Goal: Task Accomplishment & Management: Complete application form

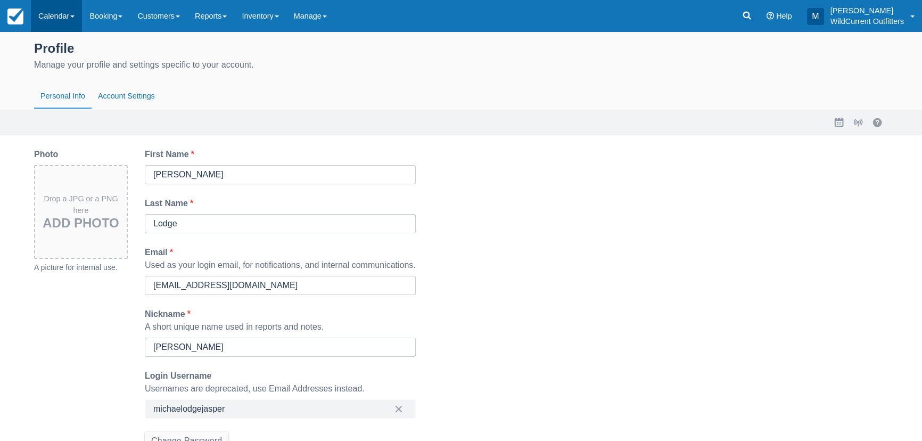
click at [63, 12] on link "Calendar" at bounding box center [56, 16] width 51 height 32
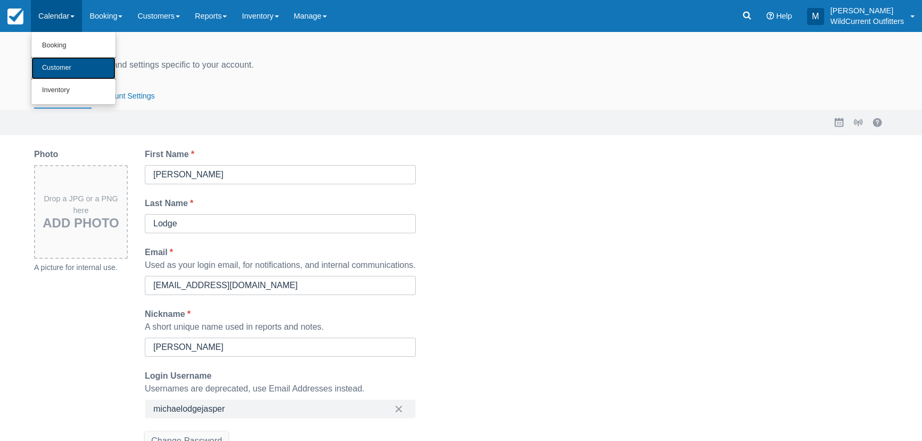
click at [71, 68] on link "Customer" at bounding box center [73, 68] width 84 height 22
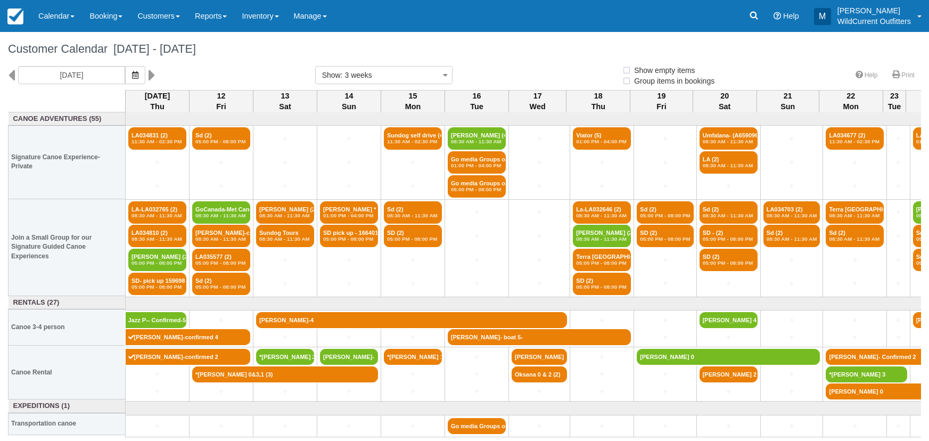
select select
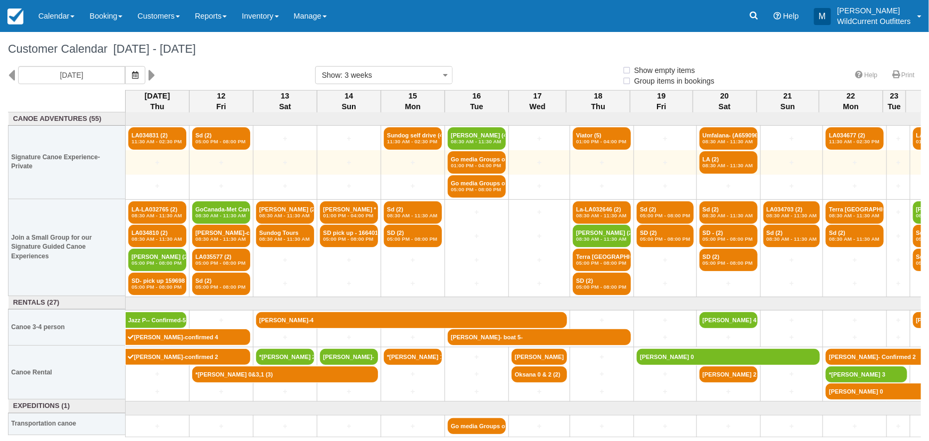
select select
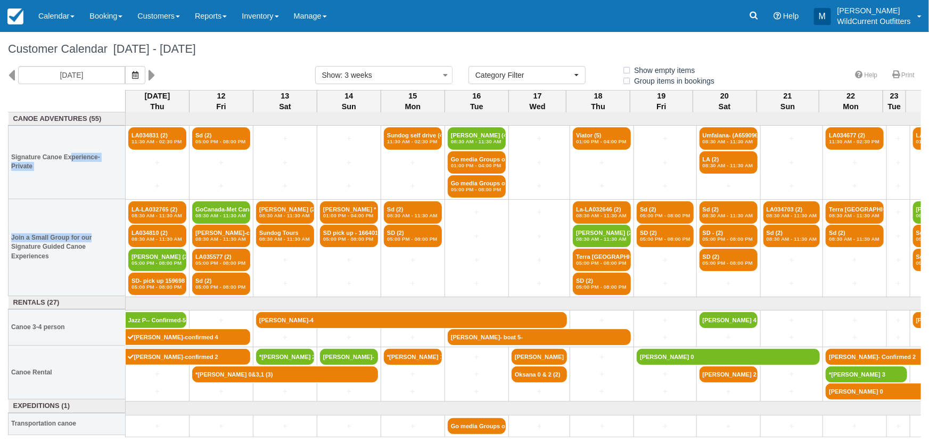
click at [95, 219] on tbody "Canoe Adventures (55) Signature Canoe Experience- Private Join a Small Group fo…" at bounding box center [67, 273] width 117 height 323
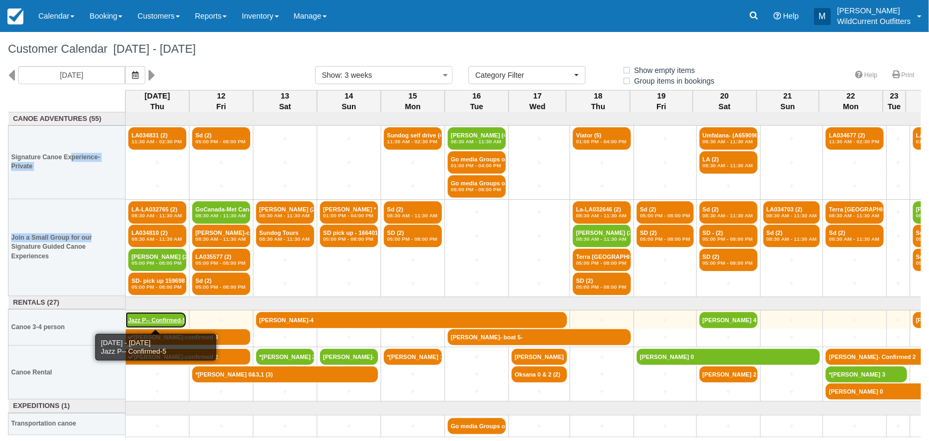
click at [166, 312] on link "Jazz P-- Confirmed-5" at bounding box center [156, 320] width 61 height 16
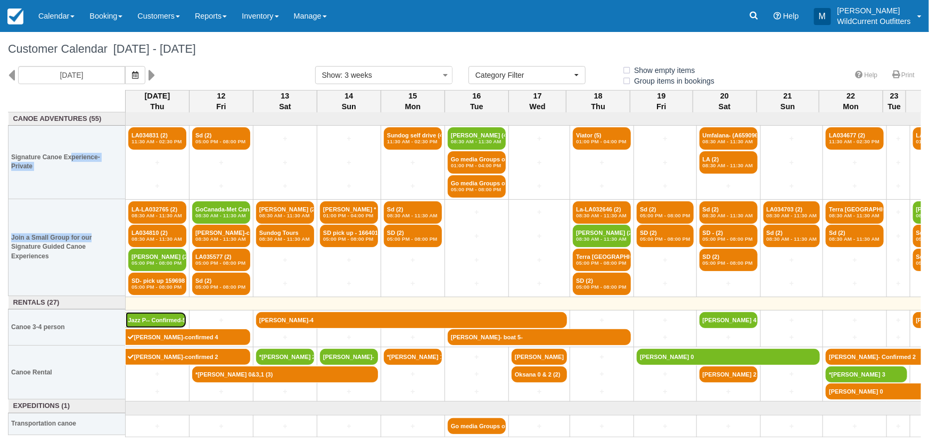
click at [126, 312] on link "Jazz P-- Confirmed-5" at bounding box center [156, 320] width 61 height 16
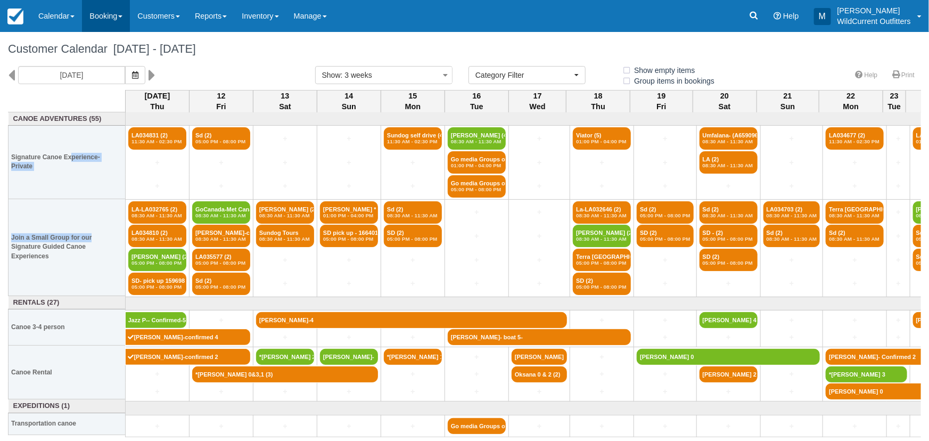
click at [104, 14] on link "Booking" at bounding box center [106, 16] width 48 height 32
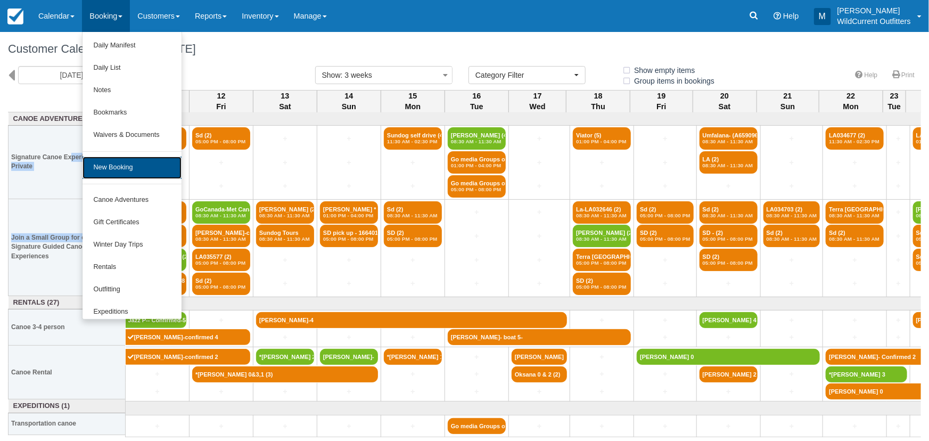
click at [134, 165] on link "New Booking" at bounding box center [132, 168] width 99 height 22
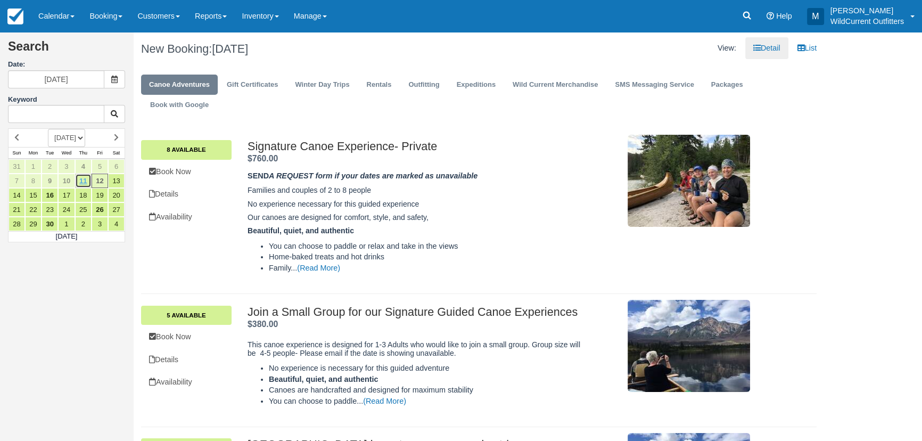
click at [83, 178] on link "11" at bounding box center [83, 181] width 17 height 14
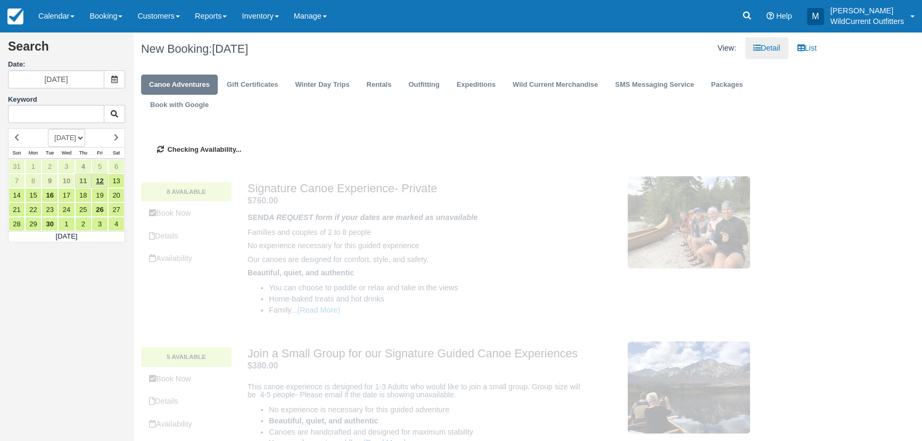
type input "[DATE]"
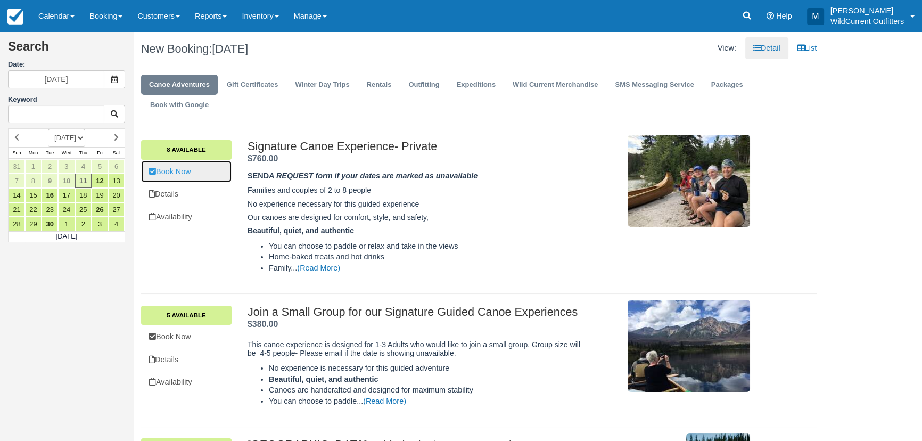
click at [186, 170] on link "Book Now" at bounding box center [186, 172] width 91 height 22
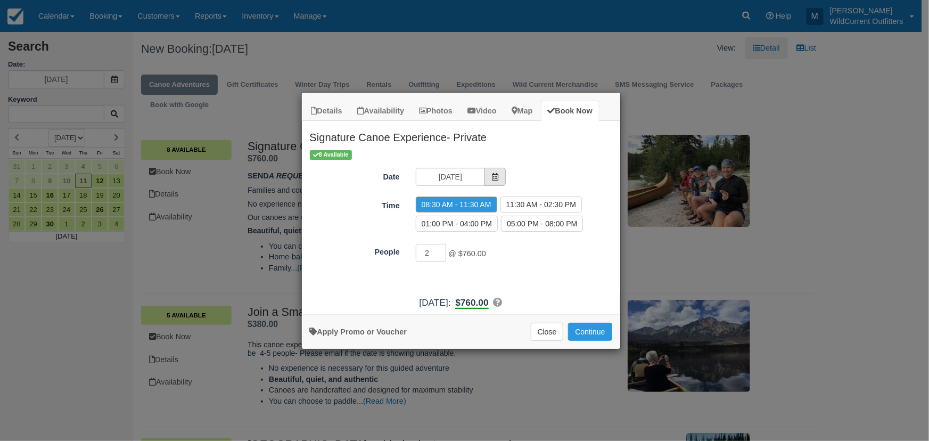
click at [492, 173] on icon "Item Modal" at bounding box center [495, 176] width 7 height 7
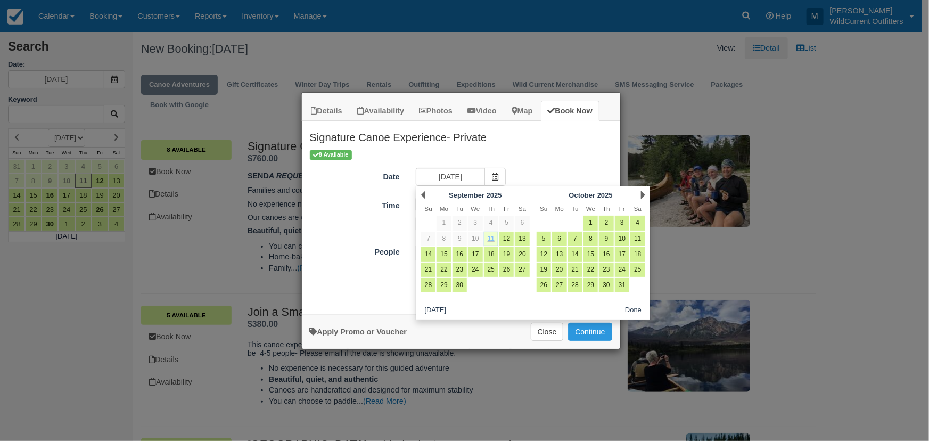
click at [490, 235] on link "11" at bounding box center [491, 239] width 14 height 14
radio input "false"
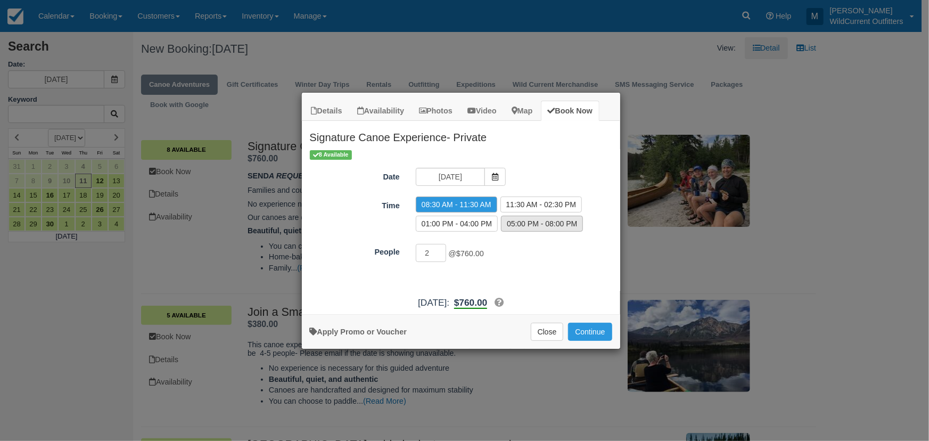
click at [541, 219] on label "05:00 PM - 08:00 PM" at bounding box center [542, 224] width 82 height 16
radio input "true"
click at [782, 119] on div "Details Availability Photos Video Map Book Now Signature Canoe Experience- Priv…" at bounding box center [464, 220] width 929 height 441
